Goal: Task Accomplishment & Management: Manage account settings

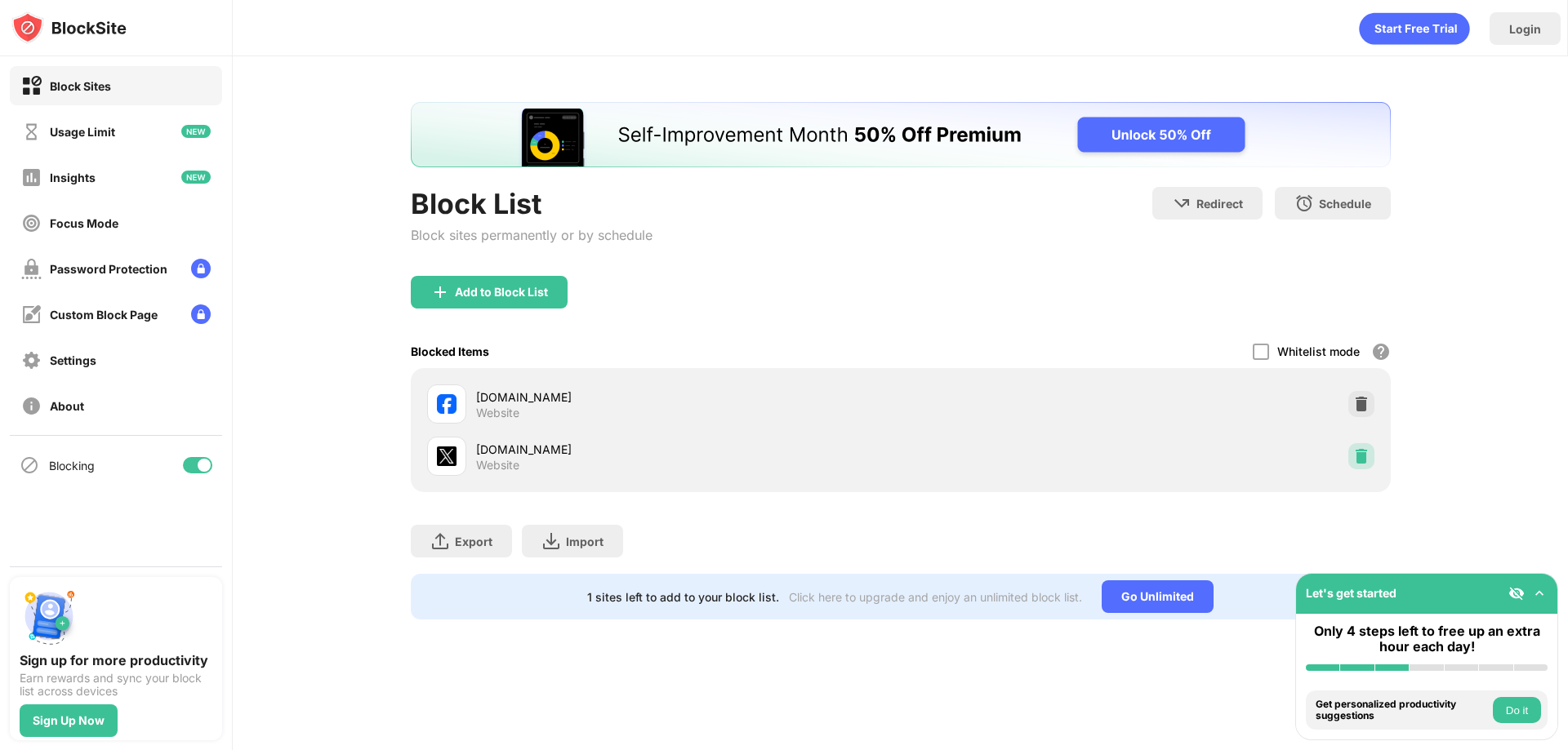
click at [1367, 447] on div at bounding box center [1361, 456] width 26 height 26
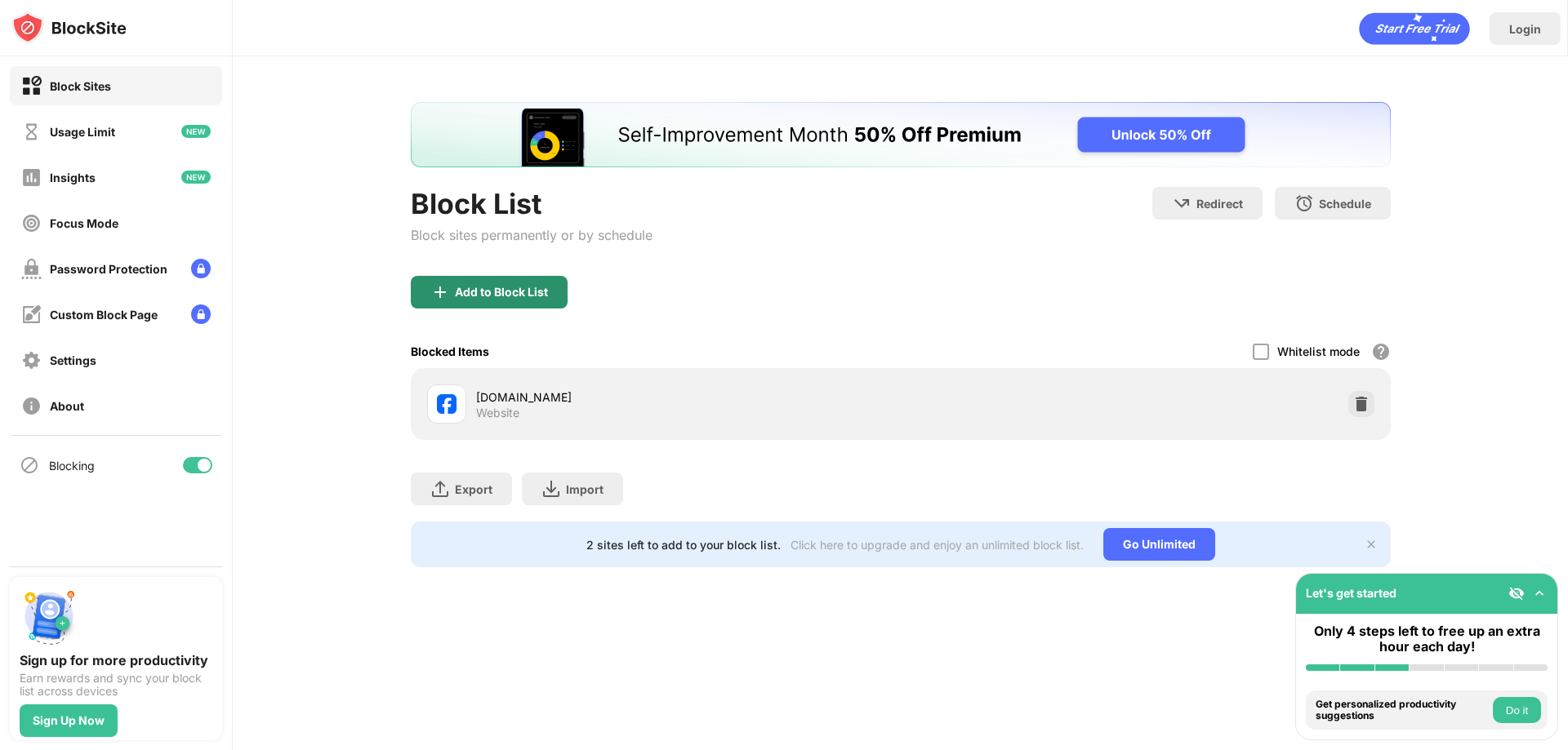
click at [480, 273] on div "Block List Block sites permanently or by schedule" at bounding box center [530, 231] width 241 height 89
click at [474, 286] on div "Add to Block List" at bounding box center [501, 292] width 93 height 13
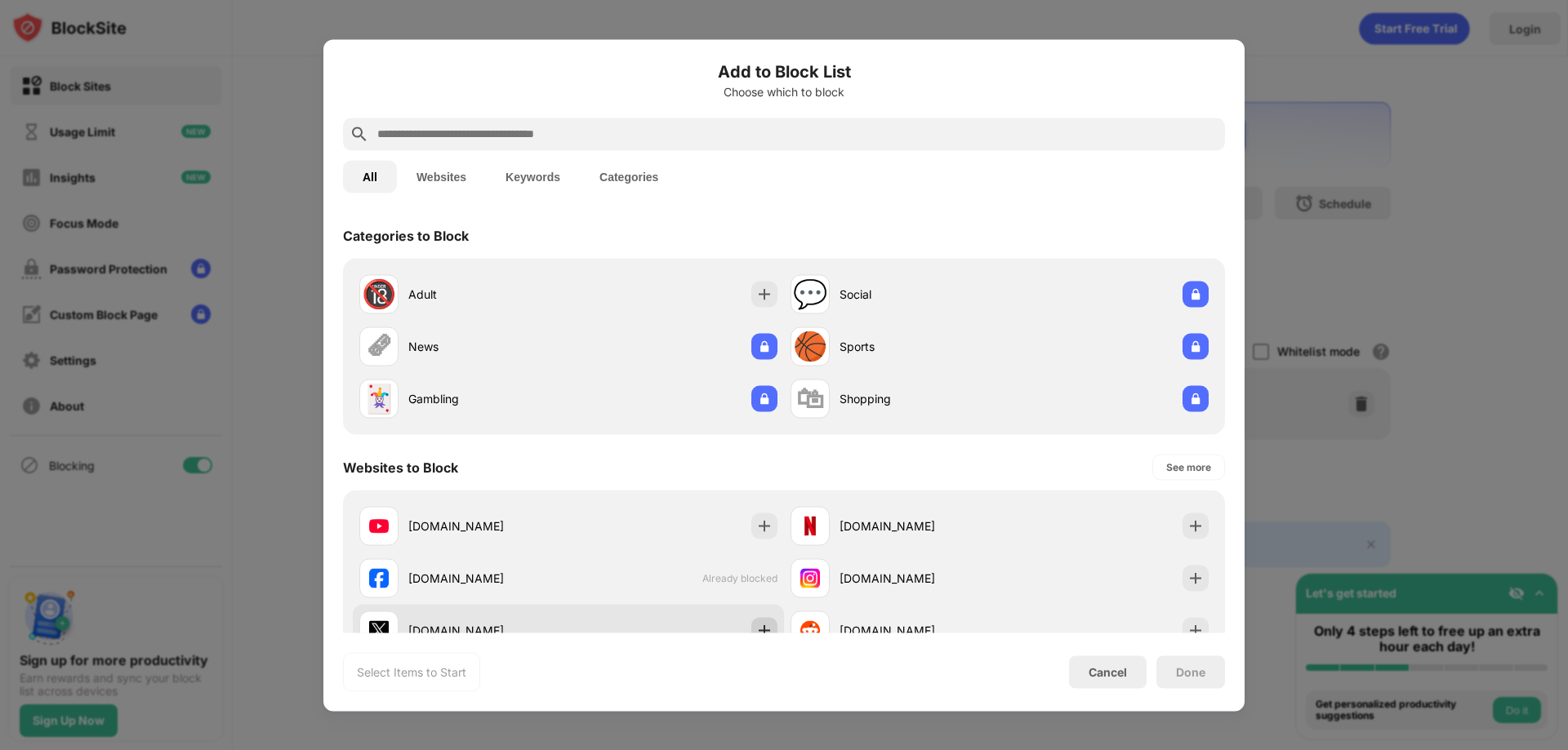
click at [757, 619] on div at bounding box center [764, 630] width 26 height 26
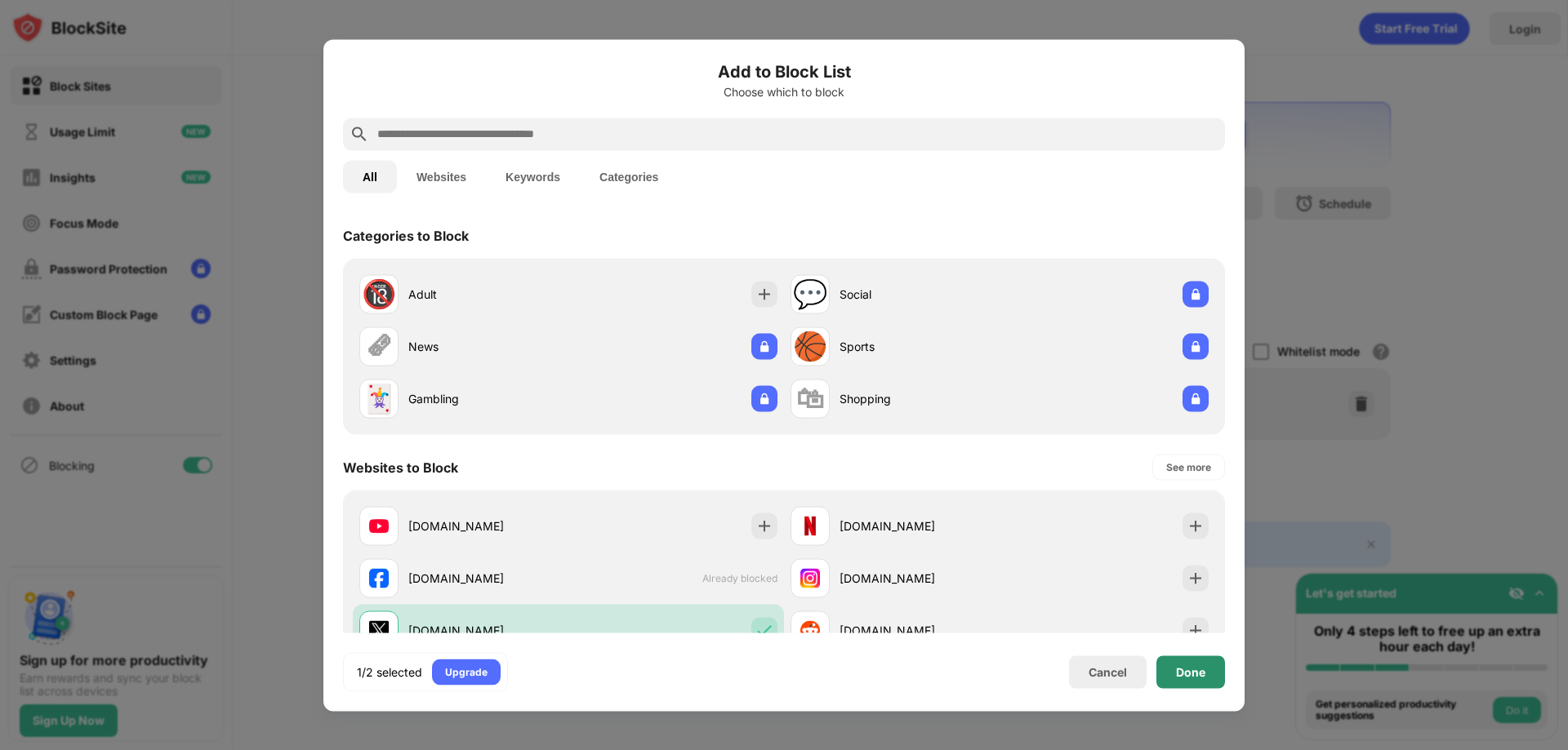
click at [1216, 669] on div "Done" at bounding box center [1190, 672] width 69 height 33
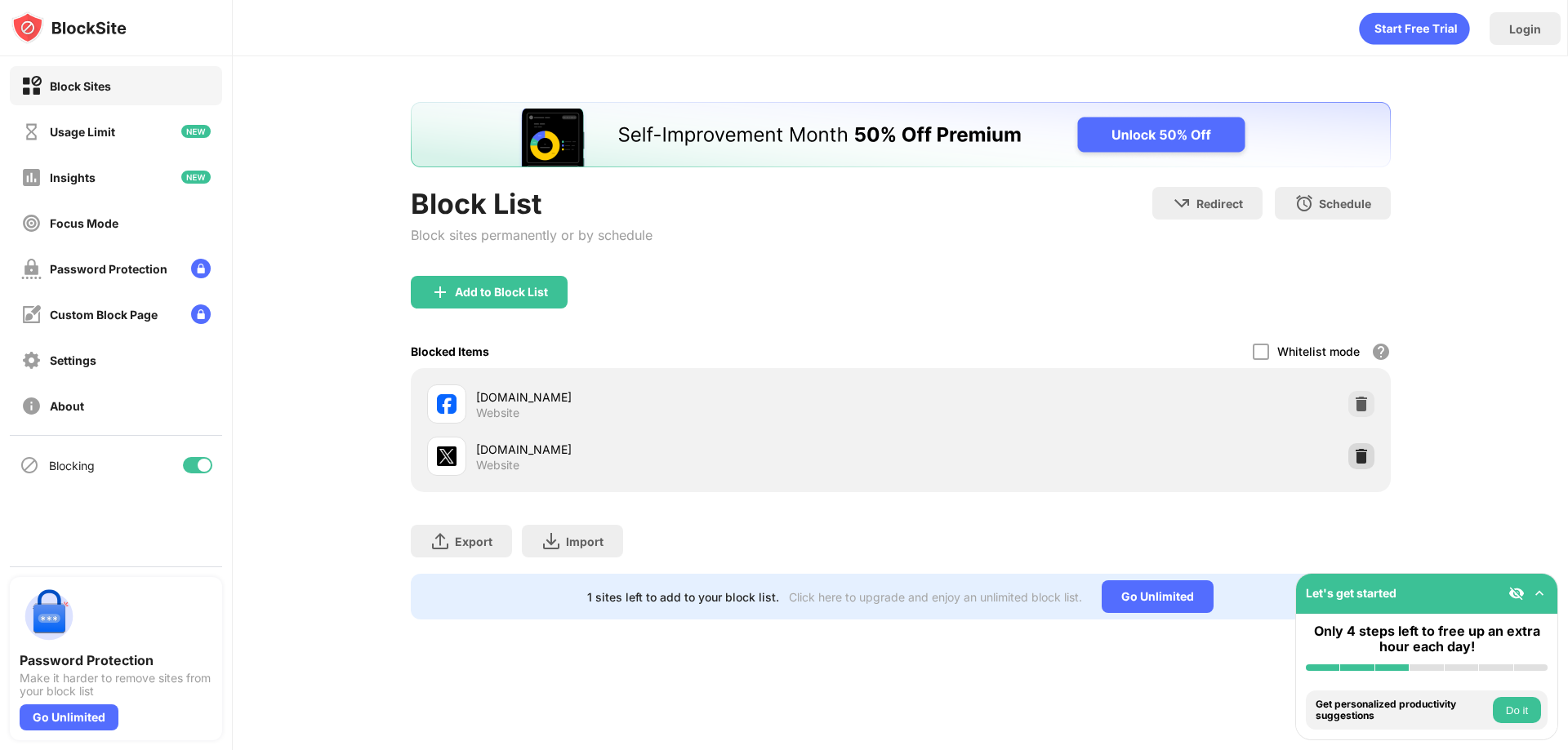
click at [1362, 465] on div at bounding box center [1361, 456] width 26 height 26
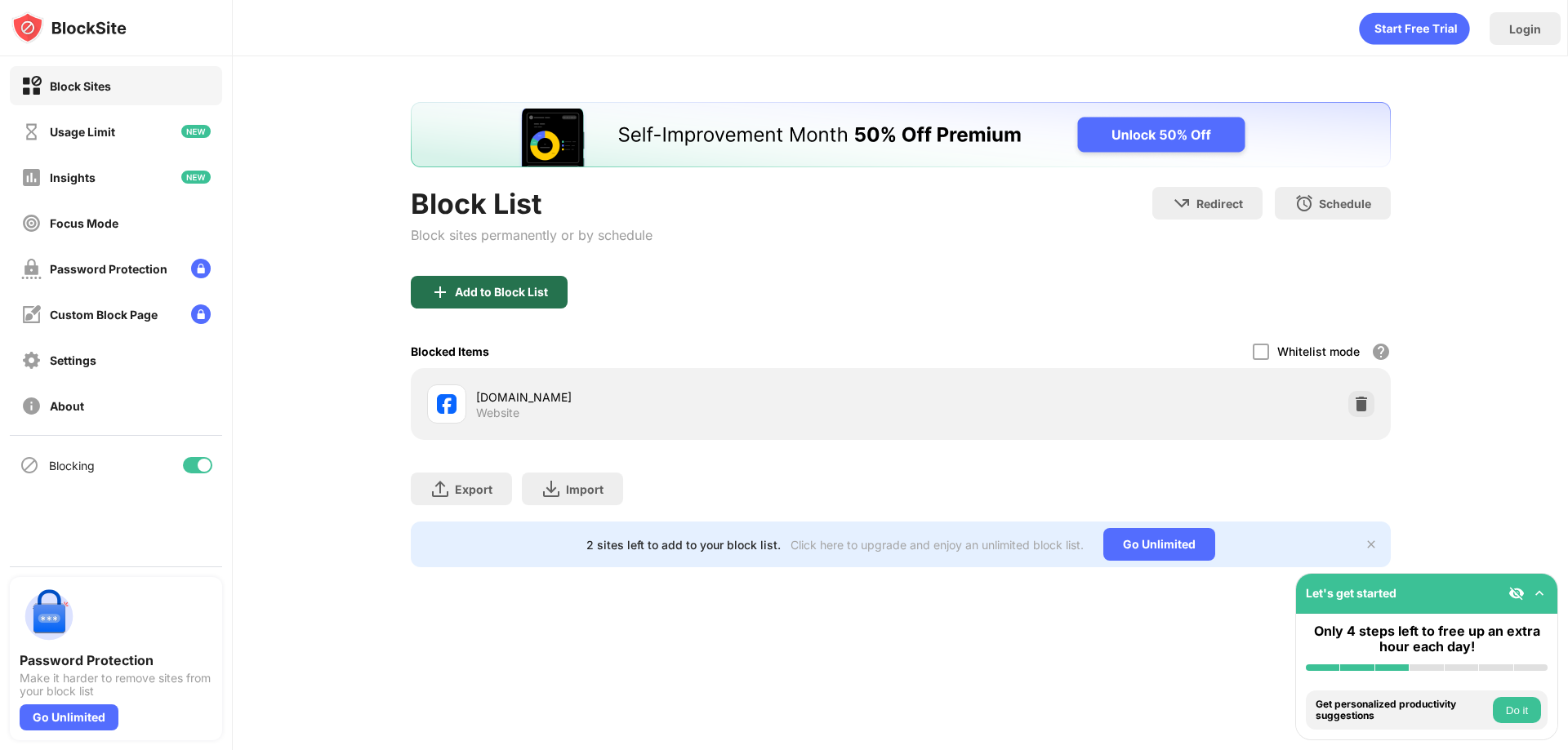
click at [538, 295] on div "Add to Block List" at bounding box center [501, 292] width 93 height 13
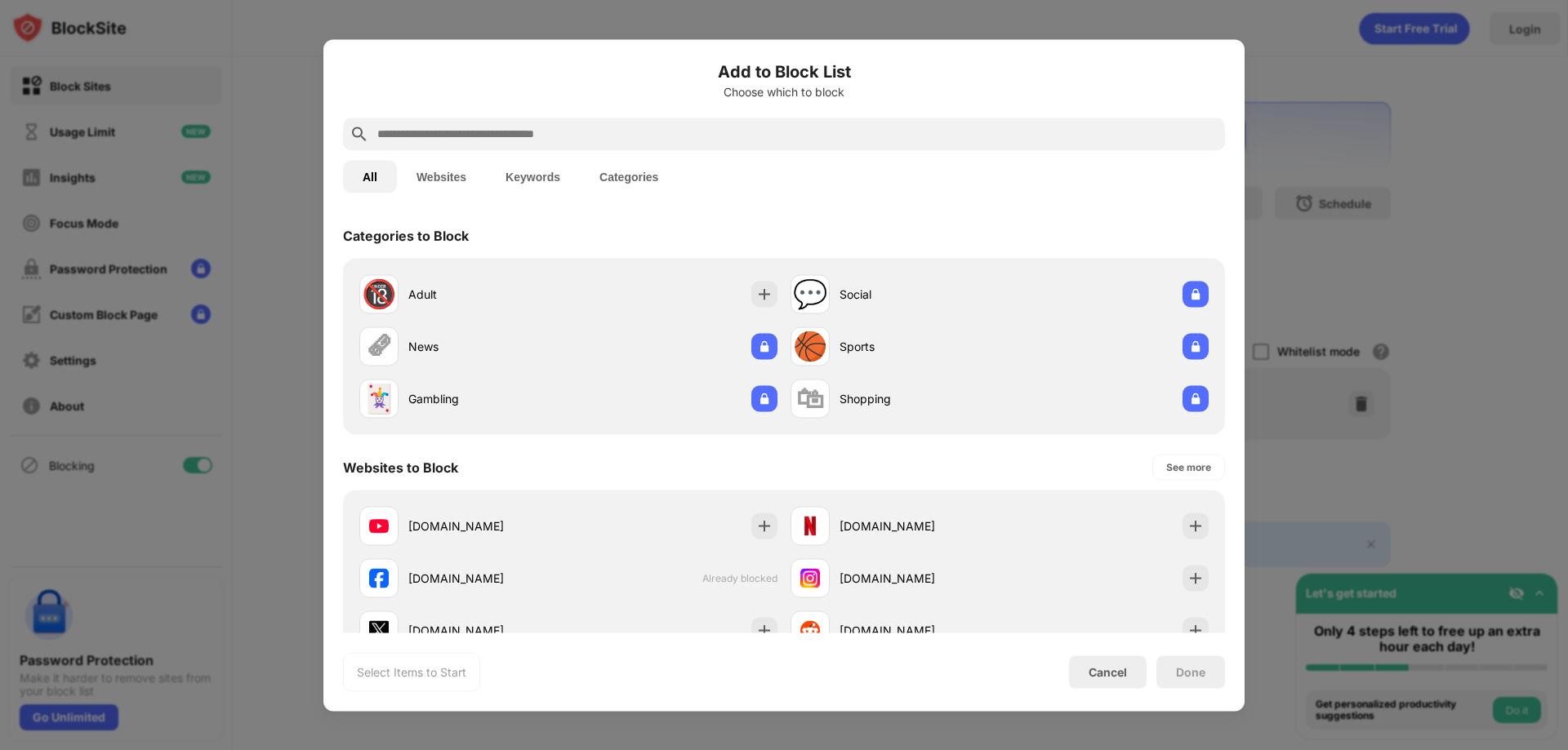
scroll to position [81, 0]
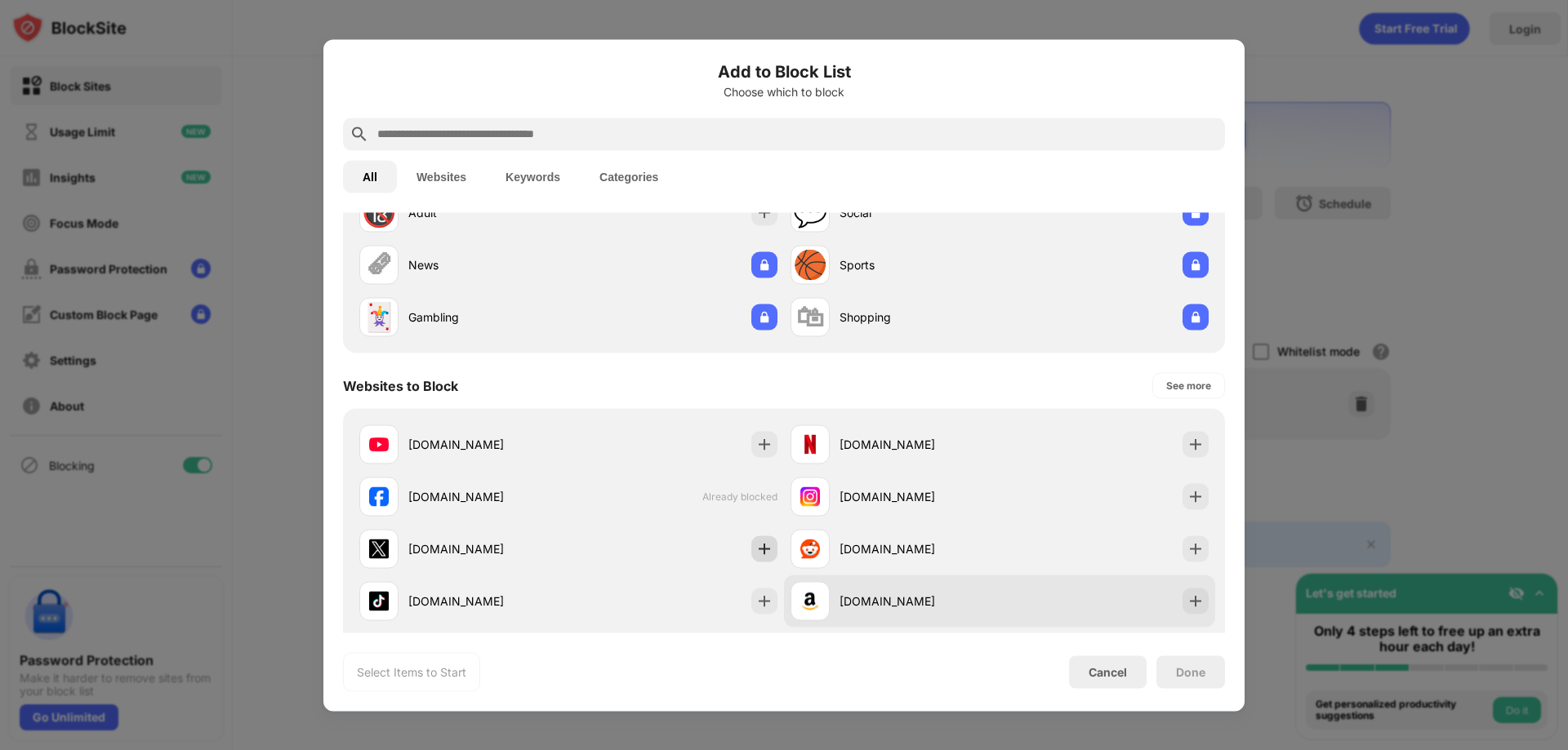
drag, startPoint x: 760, startPoint y: 555, endPoint x: 848, endPoint y: 589, distance: 94.3
click at [760, 554] on img at bounding box center [765, 548] width 16 height 16
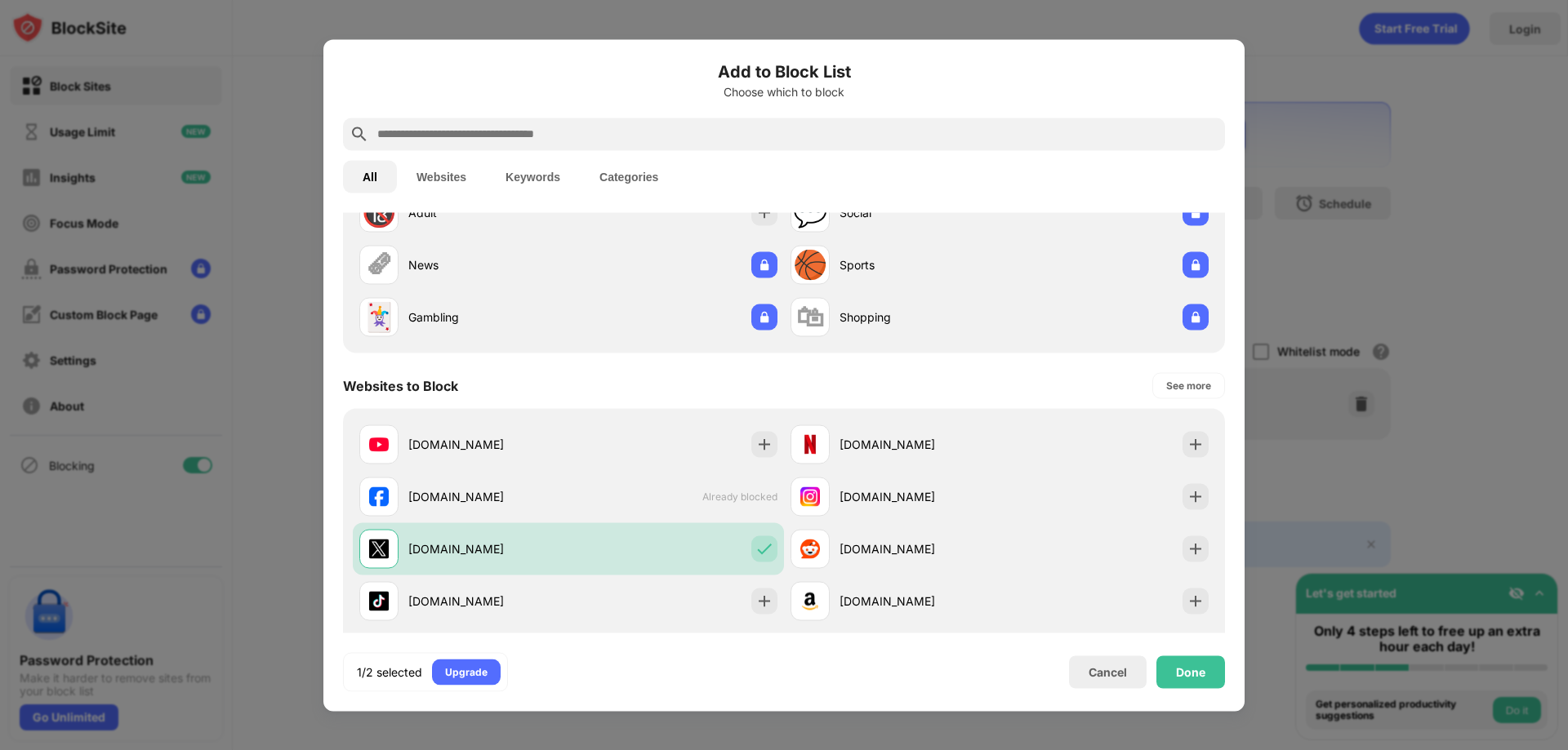
click at [1188, 680] on div "Done" at bounding box center [1190, 672] width 69 height 33
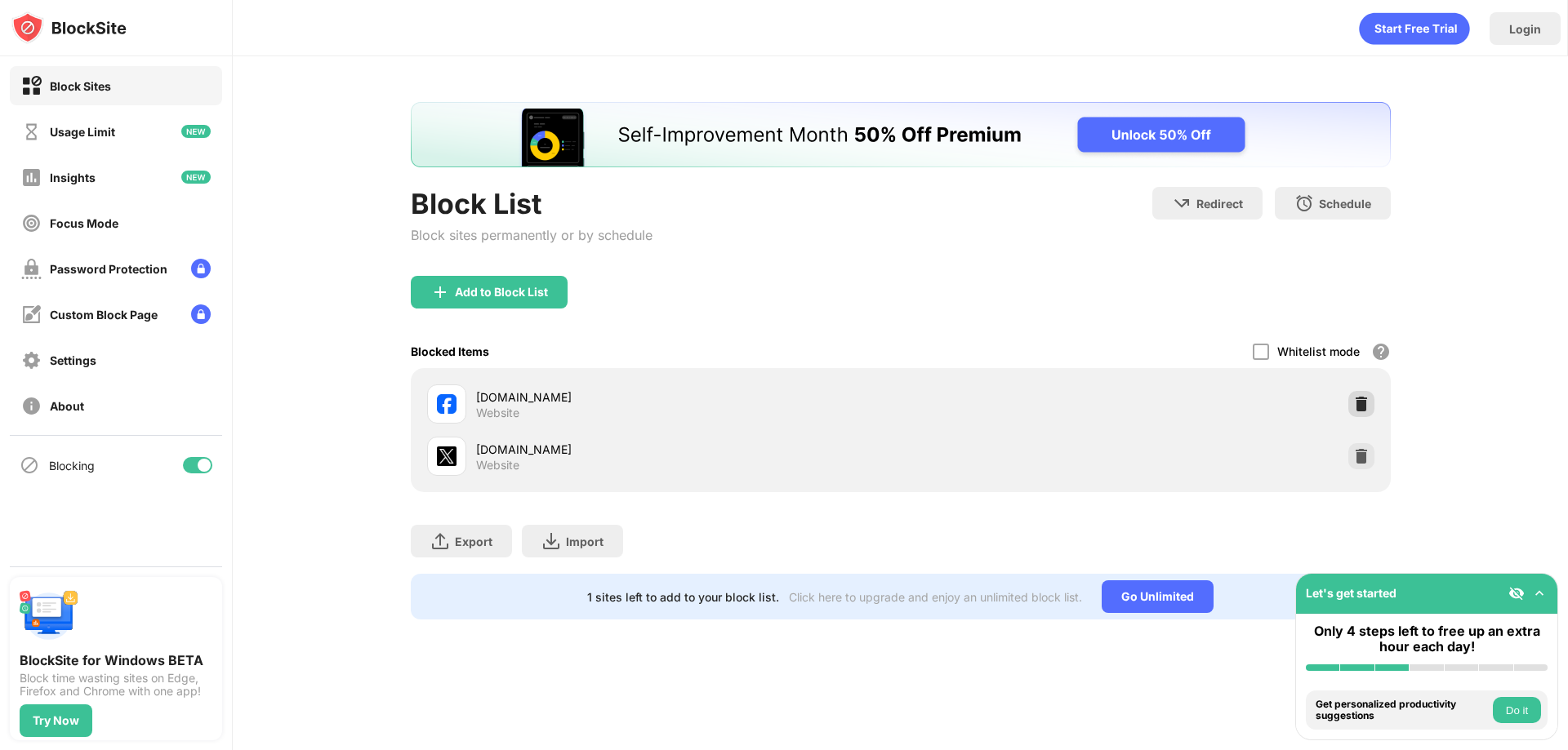
click at [1367, 411] on img at bounding box center [1361, 404] width 16 height 16
